Goal: Complete application form

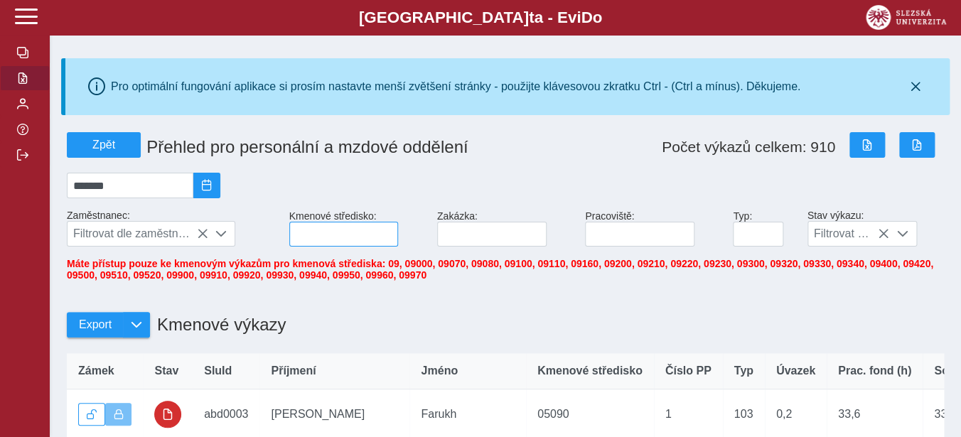
click at [325, 245] on input at bounding box center [344, 234] width 110 height 25
click at [292, 242] on input at bounding box center [344, 234] width 110 height 25
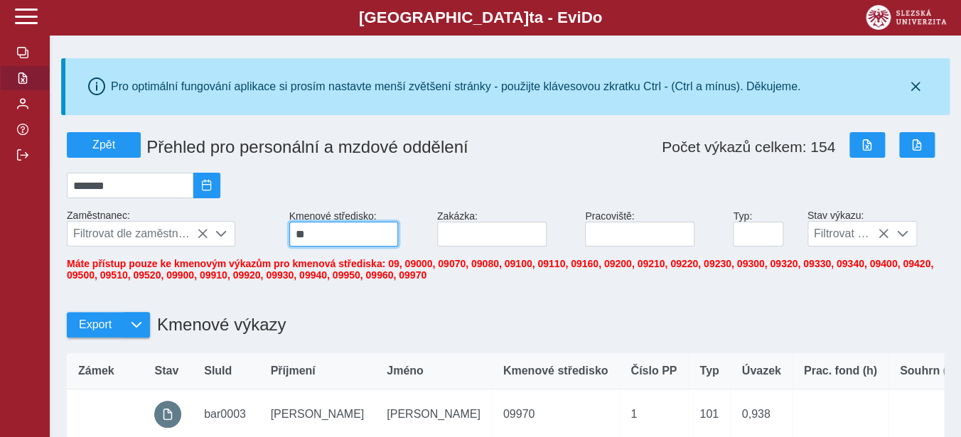
type input "**"
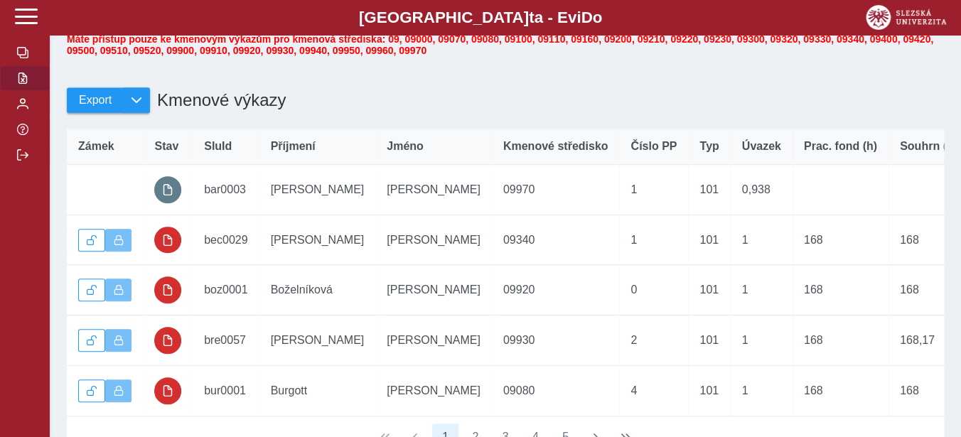
scroll to position [262, 0]
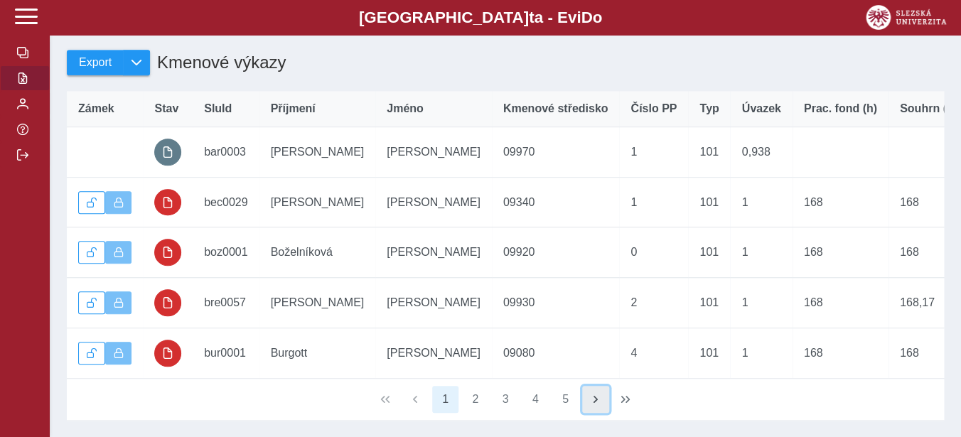
click at [595, 404] on span "button" at bounding box center [595, 399] width 11 height 11
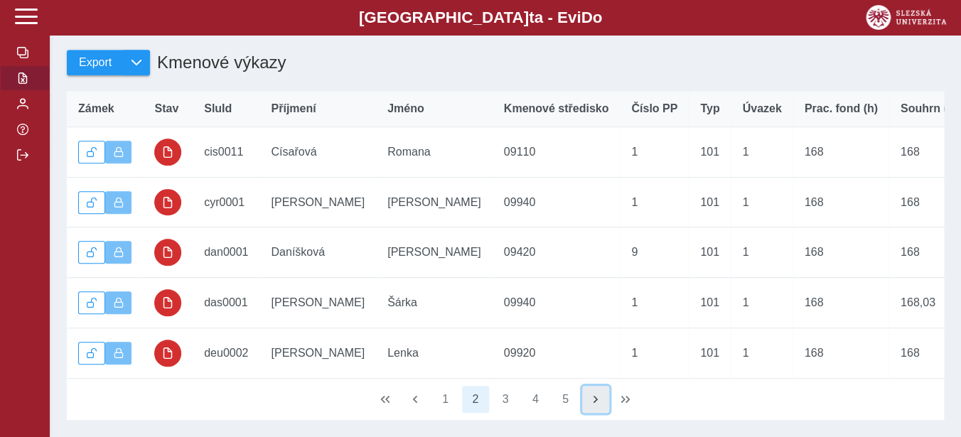
click at [595, 404] on span "button" at bounding box center [595, 399] width 11 height 11
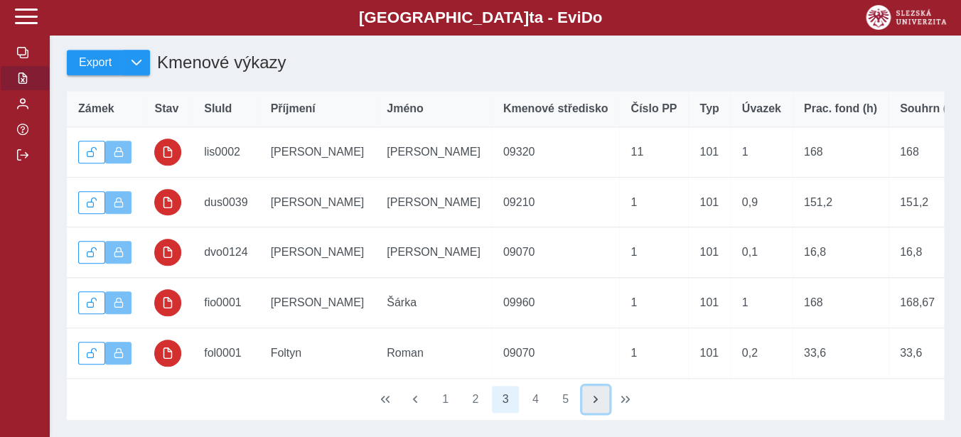
click at [595, 404] on span "button" at bounding box center [595, 399] width 11 height 11
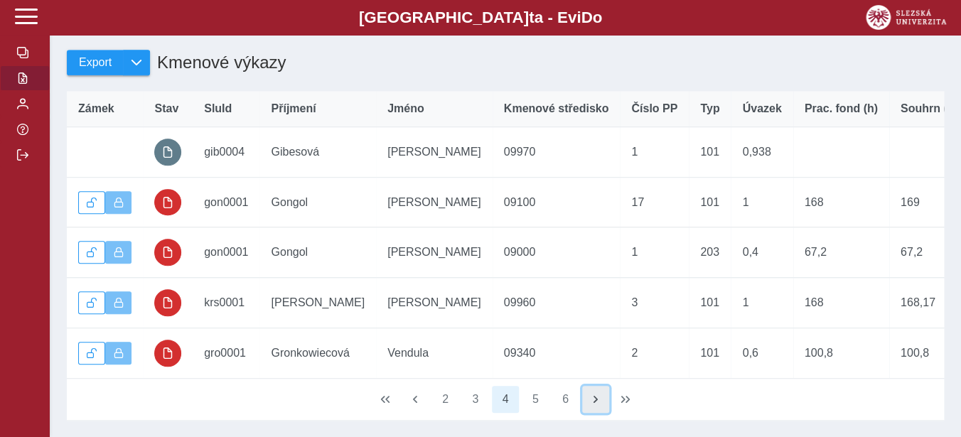
click at [595, 404] on span "button" at bounding box center [595, 399] width 11 height 11
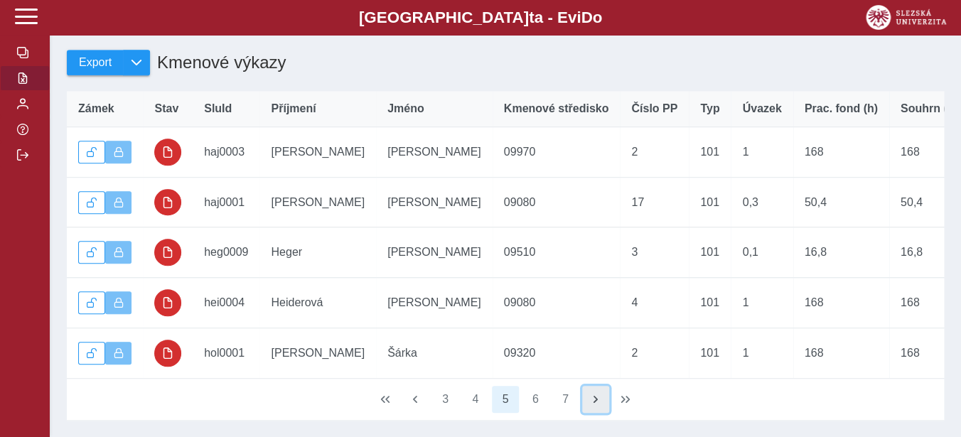
click at [595, 404] on span "button" at bounding box center [595, 399] width 11 height 11
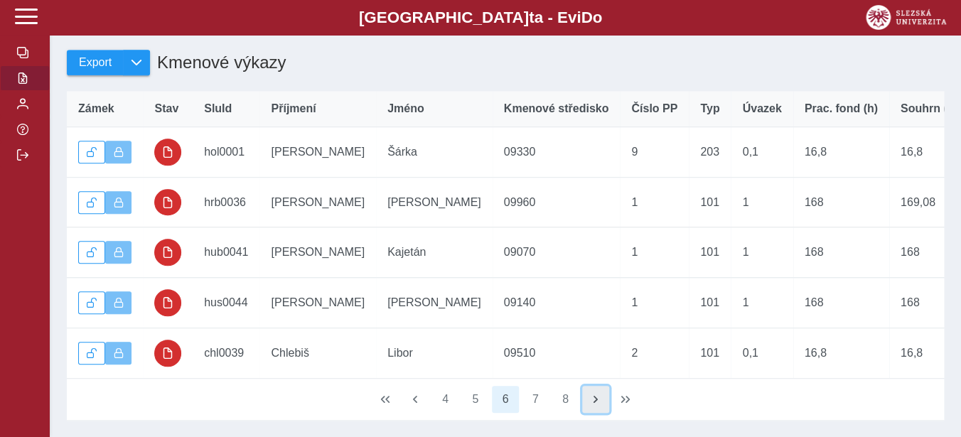
click at [595, 404] on span "button" at bounding box center [595, 399] width 11 height 11
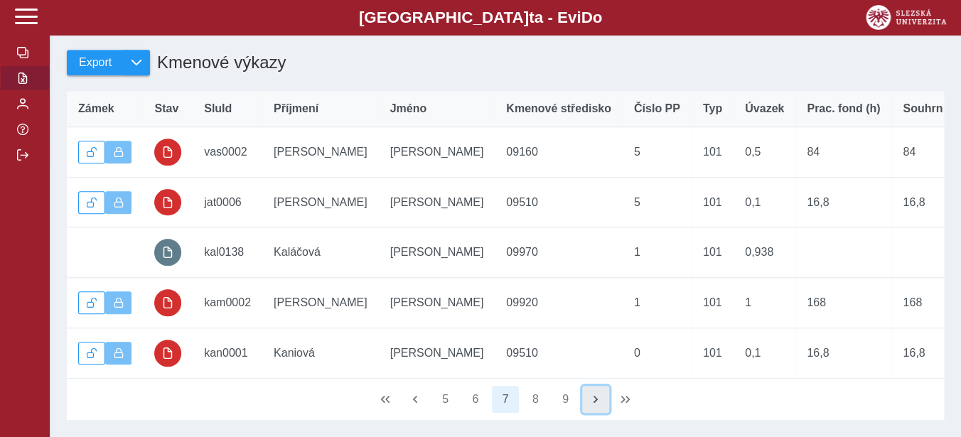
click at [595, 404] on span "button" at bounding box center [595, 399] width 11 height 11
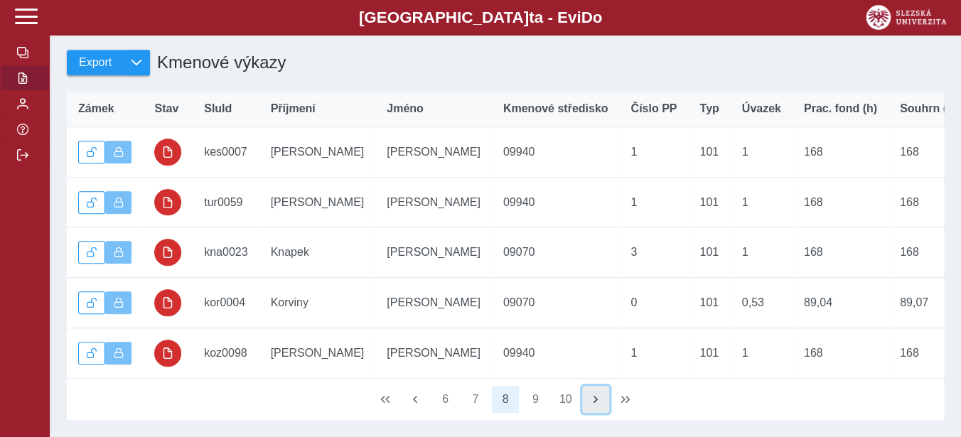
click at [595, 404] on span "button" at bounding box center [595, 399] width 11 height 11
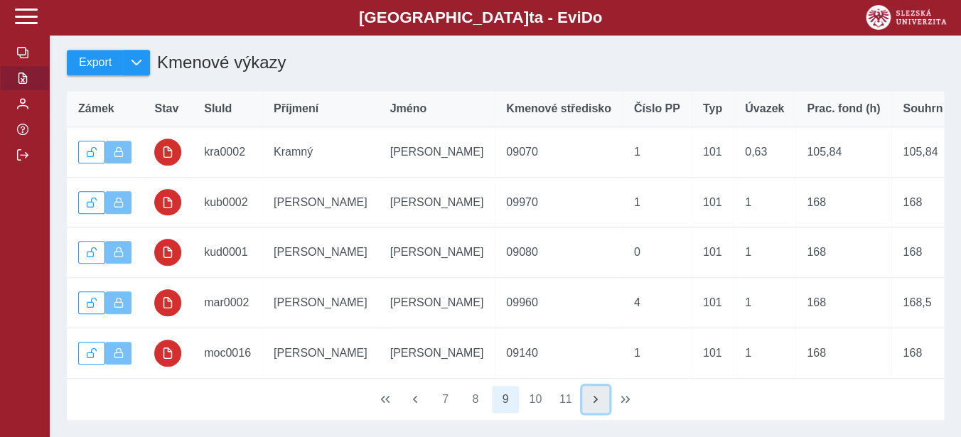
click at [595, 404] on span "button" at bounding box center [595, 399] width 11 height 11
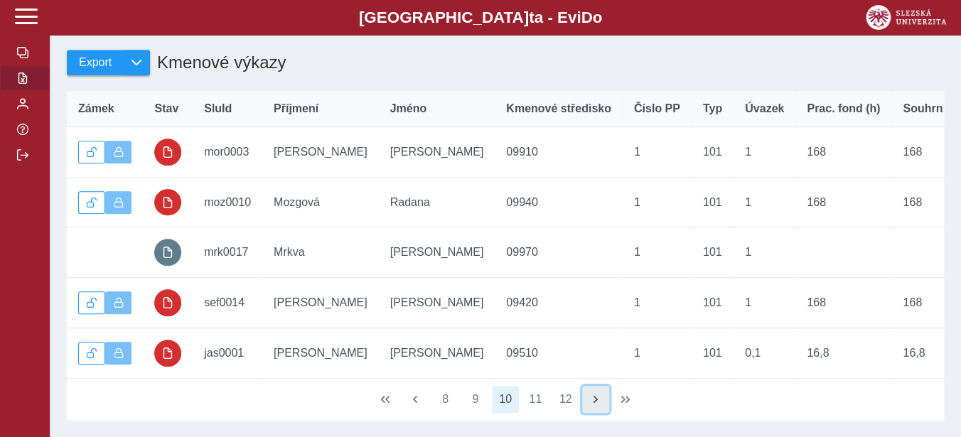
click at [595, 404] on span "button" at bounding box center [595, 399] width 11 height 11
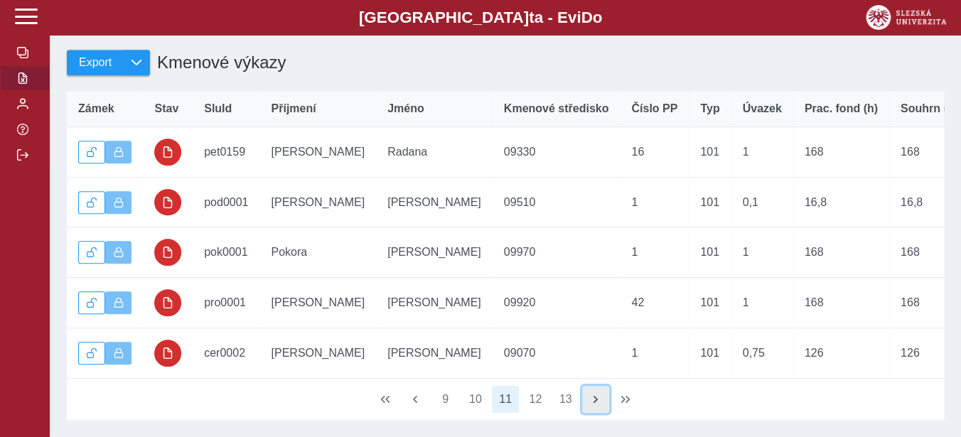
click at [595, 404] on span "button" at bounding box center [595, 399] width 11 height 11
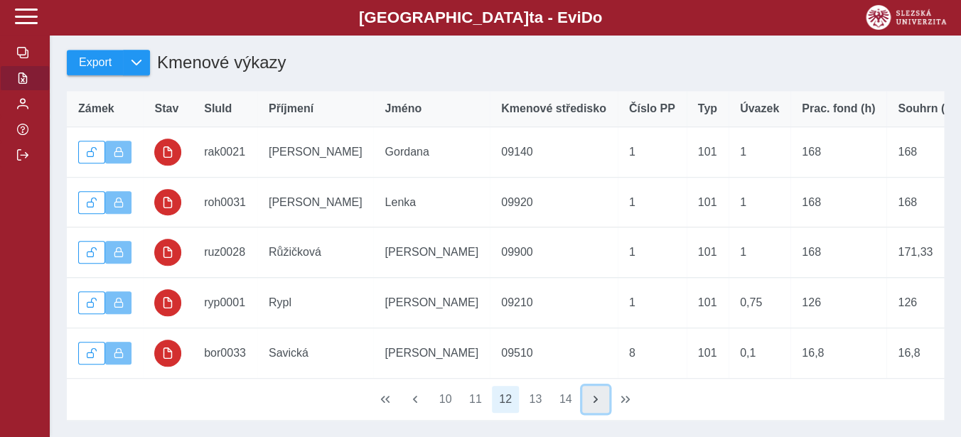
click at [595, 404] on span "button" at bounding box center [595, 399] width 11 height 11
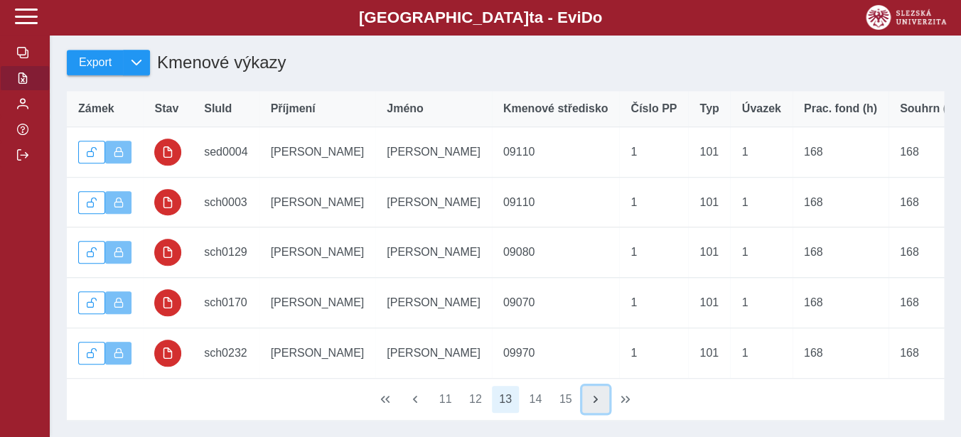
click at [595, 404] on span "button" at bounding box center [595, 399] width 11 height 11
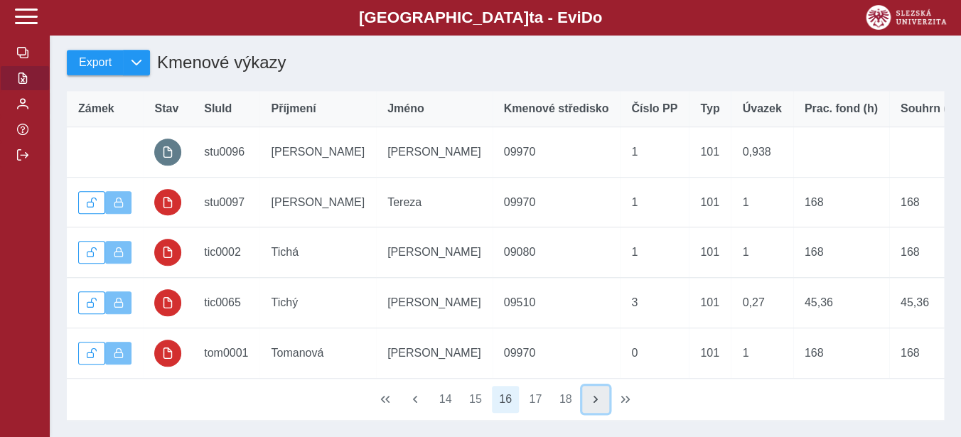
click at [595, 404] on span "button" at bounding box center [595, 399] width 11 height 11
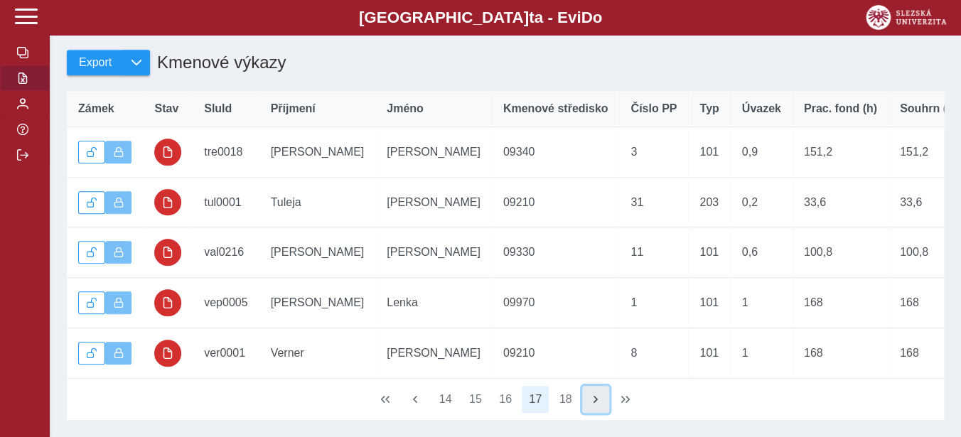
click at [595, 404] on span "button" at bounding box center [595, 399] width 11 height 11
